Goal: Task Accomplishment & Management: Use online tool/utility

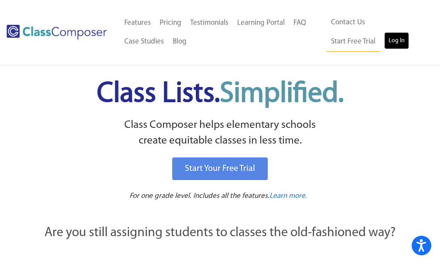
click at [384, 41] on link "Log In" at bounding box center [396, 40] width 25 height 17
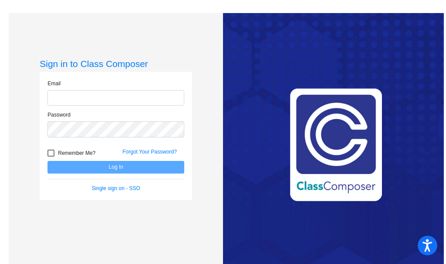
type input "[EMAIL_ADDRESS][DOMAIN_NAME]"
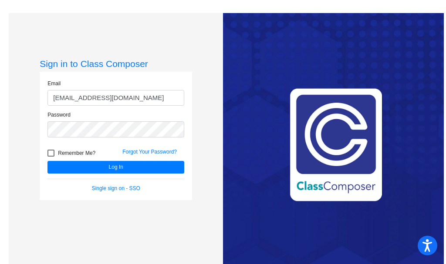
click at [106, 97] on input "[EMAIL_ADDRESS][DOMAIN_NAME]" at bounding box center [115, 98] width 137 height 16
click at [125, 98] on input "spaull@k12.wv.us" at bounding box center [115, 98] width 137 height 16
click at [127, 98] on input "spaull@k12.wv.us" at bounding box center [115, 98] width 137 height 16
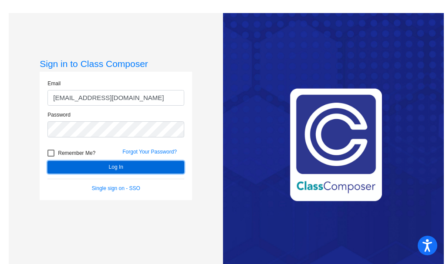
click at [115, 170] on button "Log In" at bounding box center [115, 167] width 137 height 13
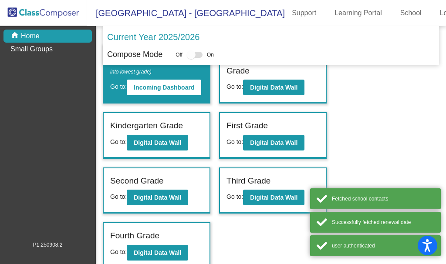
scroll to position [39, 0]
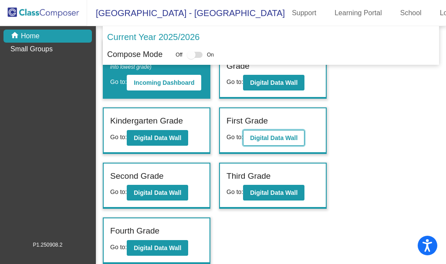
click at [279, 141] on b "Digital Data Wall" at bounding box center [273, 138] width 47 height 7
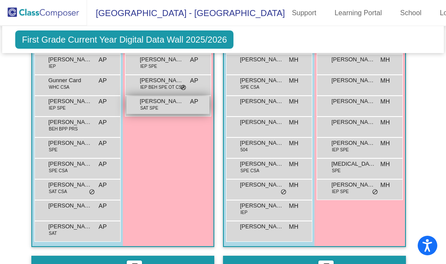
scroll to position [722, 0]
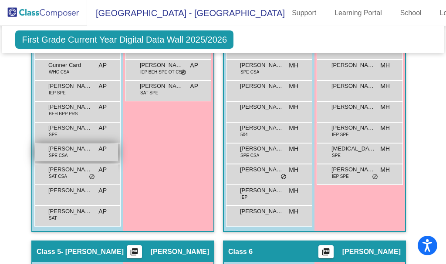
click at [65, 154] on span "SPE CSA" at bounding box center [58, 156] width 19 height 7
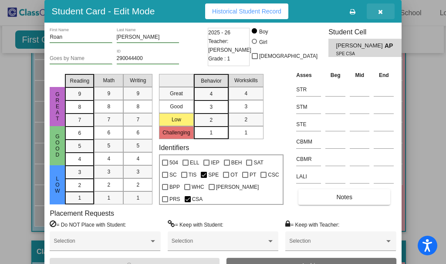
click at [380, 12] on icon "button" at bounding box center [380, 12] width 5 height 6
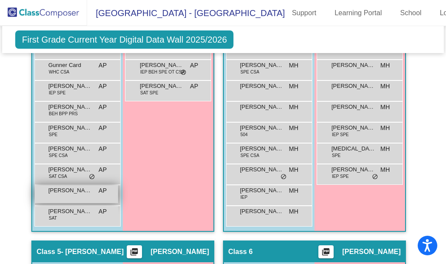
scroll to position [678, 0]
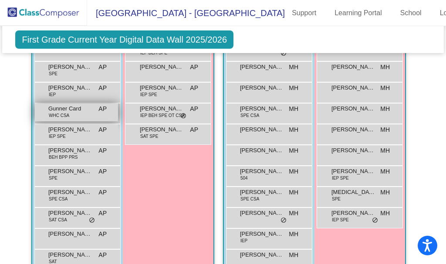
click at [64, 118] on span "WHC CSA" at bounding box center [59, 115] width 20 height 7
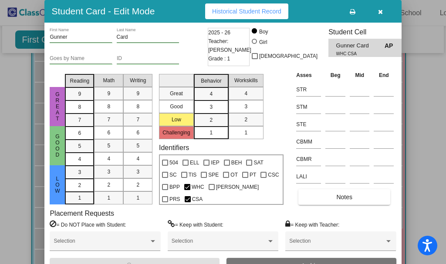
click at [380, 13] on icon "button" at bounding box center [380, 12] width 5 height 6
